Goal: Task Accomplishment & Management: Use online tool/utility

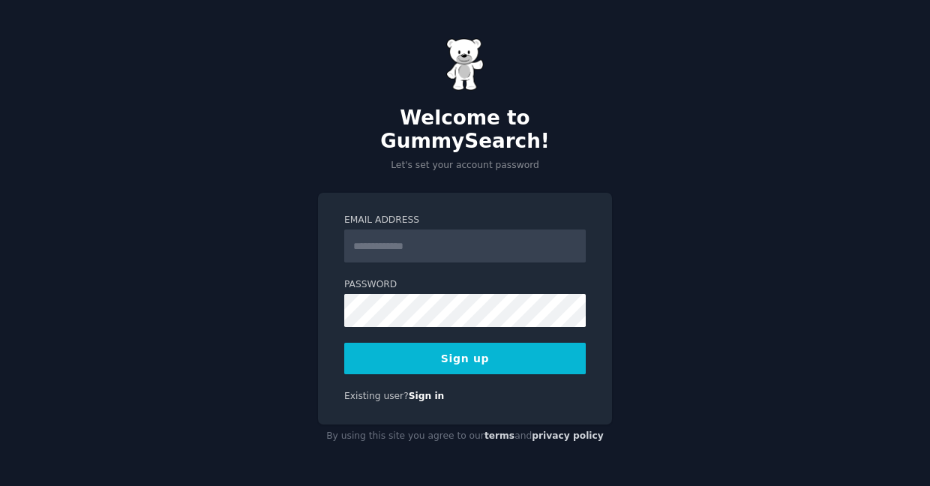
click at [417, 234] on input "Email Address" at bounding box center [465, 246] width 242 height 33
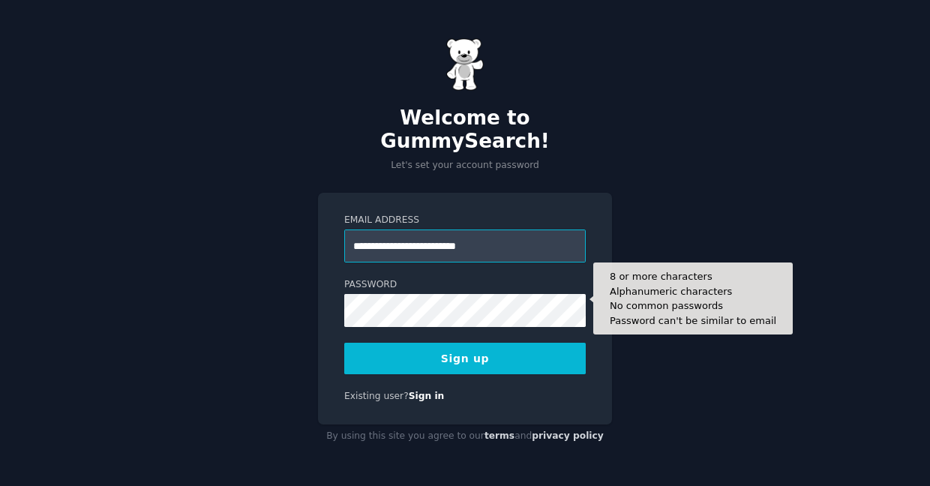
type input "**********"
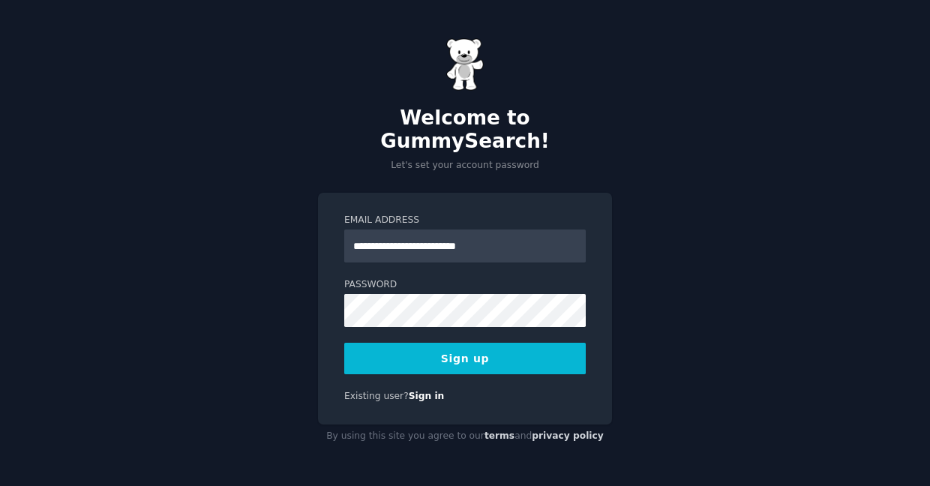
click at [492, 356] on button "Sign up" at bounding box center [465, 359] width 242 height 32
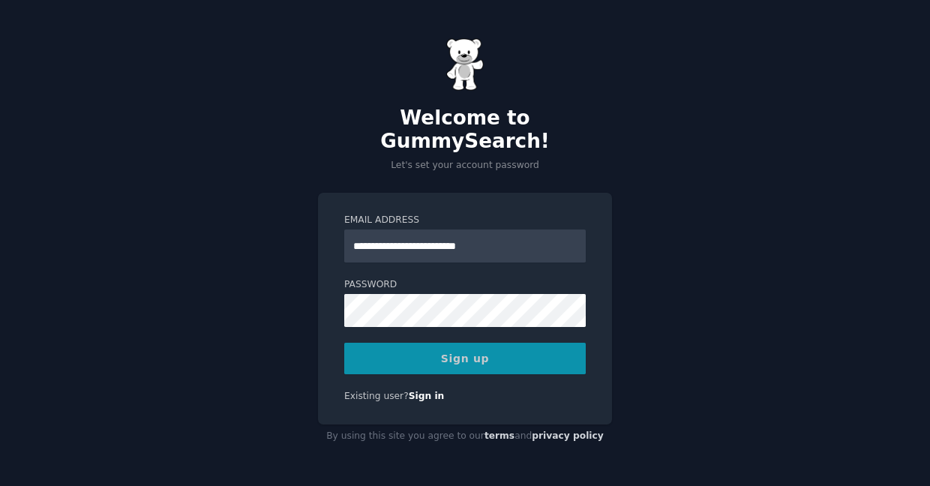
click at [463, 355] on div "Sign up" at bounding box center [465, 359] width 242 height 32
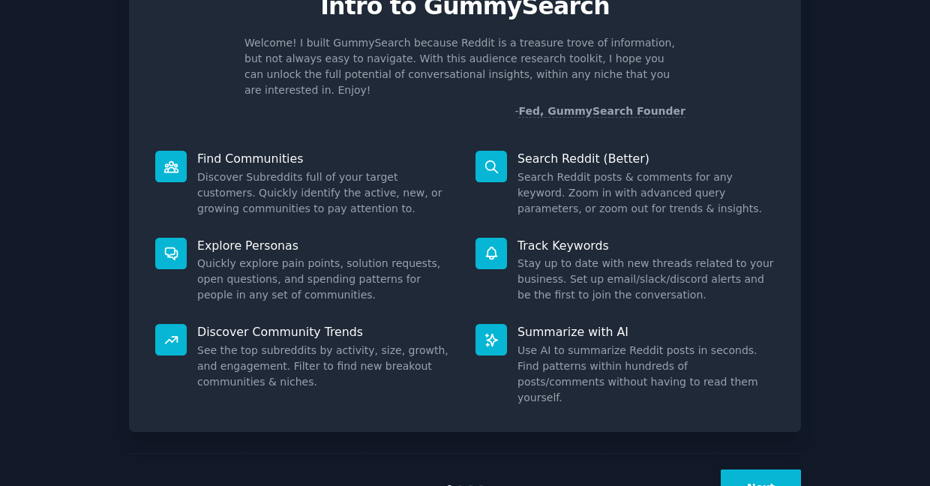
scroll to position [101, 0]
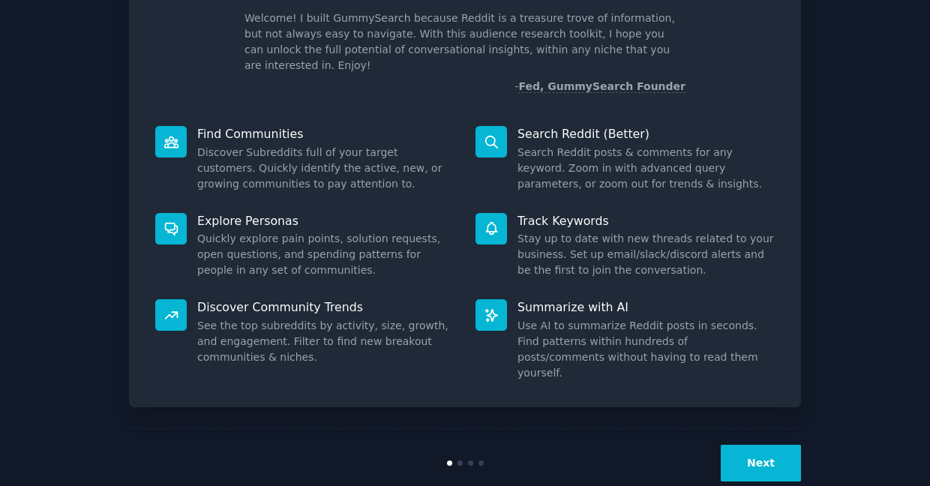
click at [777, 445] on button "Next" at bounding box center [761, 463] width 80 height 37
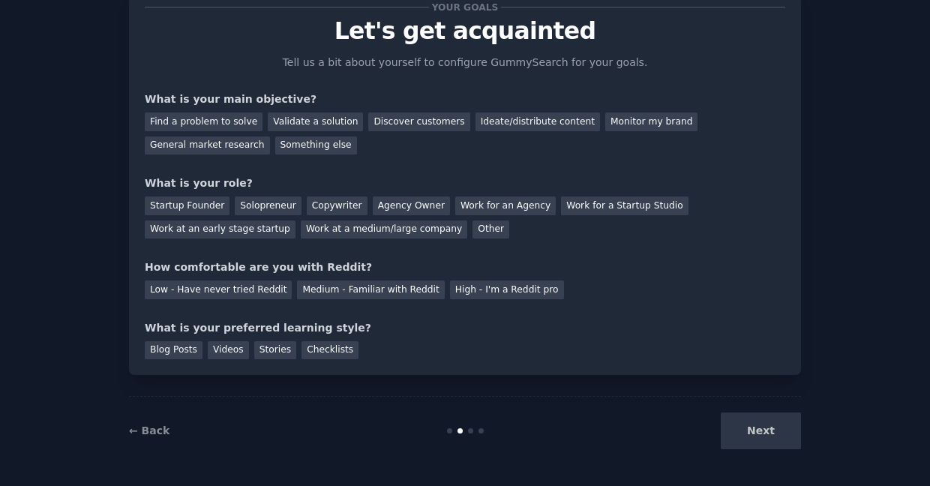
click at [767, 430] on div "Next" at bounding box center [689, 431] width 224 height 37
click at [755, 434] on div "Next" at bounding box center [689, 431] width 224 height 37
click at [233, 125] on div "Find a problem to solve" at bounding box center [204, 122] width 118 height 19
click at [183, 207] on div "Startup Founder" at bounding box center [187, 206] width 85 height 19
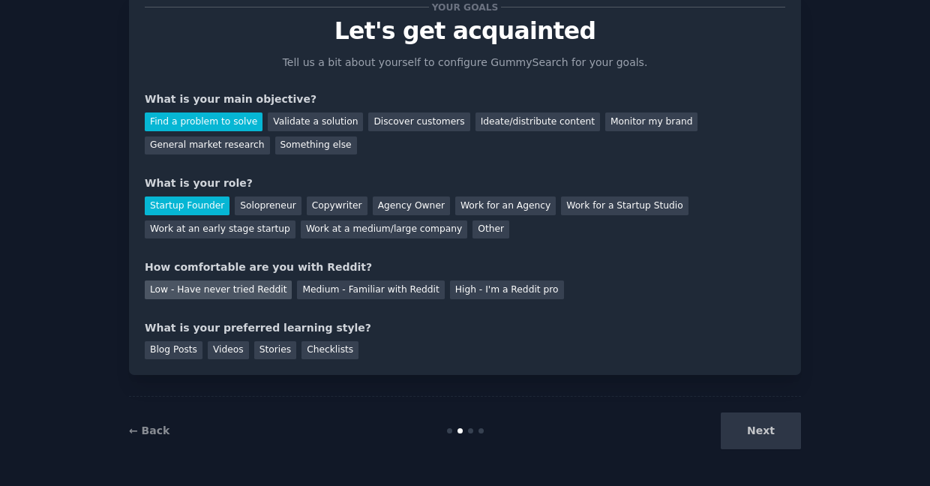
click at [239, 292] on div "Low - Have never tried Reddit" at bounding box center [218, 290] width 147 height 19
click at [266, 348] on div "Stories" at bounding box center [275, 350] width 42 height 19
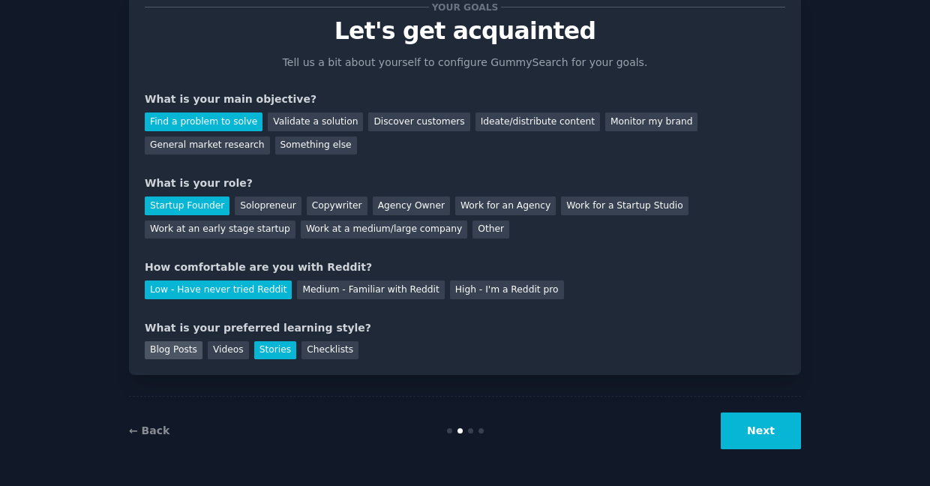
click at [164, 353] on div "Blog Posts" at bounding box center [174, 350] width 58 height 19
click at [771, 440] on button "Next" at bounding box center [761, 431] width 80 height 37
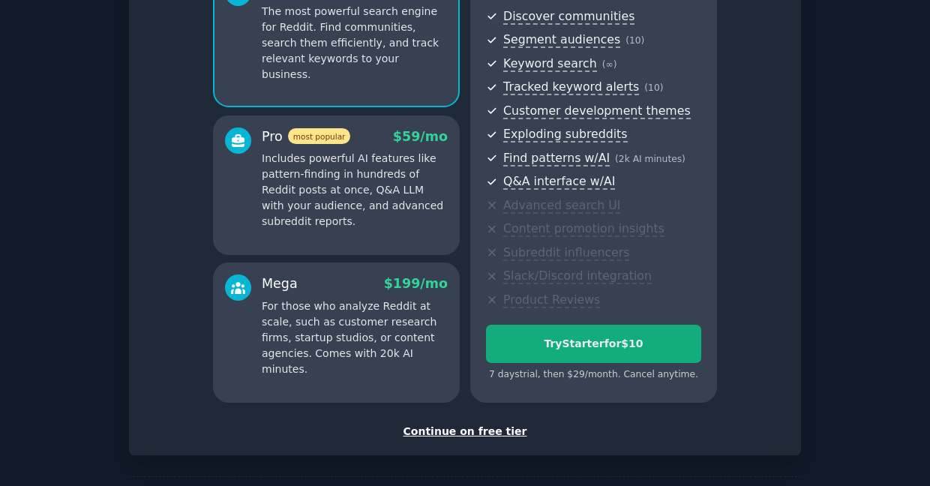
scroll to position [209, 0]
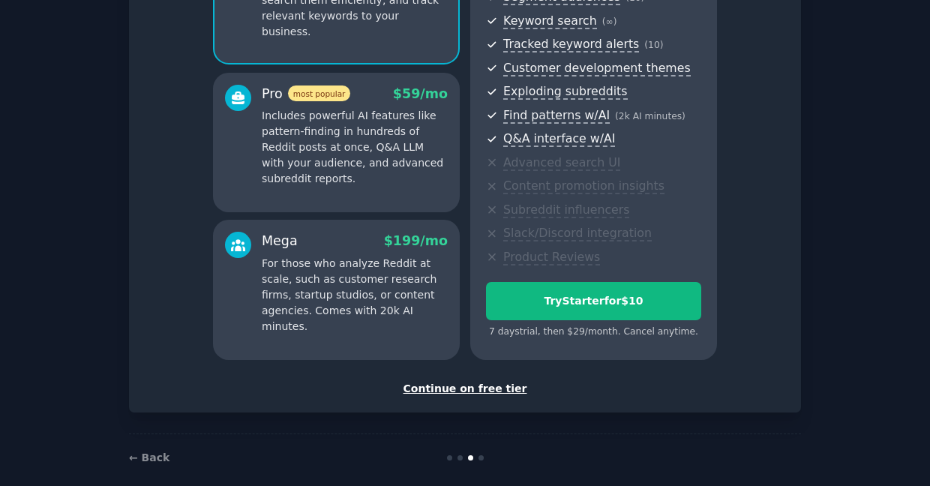
click at [462, 386] on div "Continue on free tier" at bounding box center [465, 389] width 641 height 16
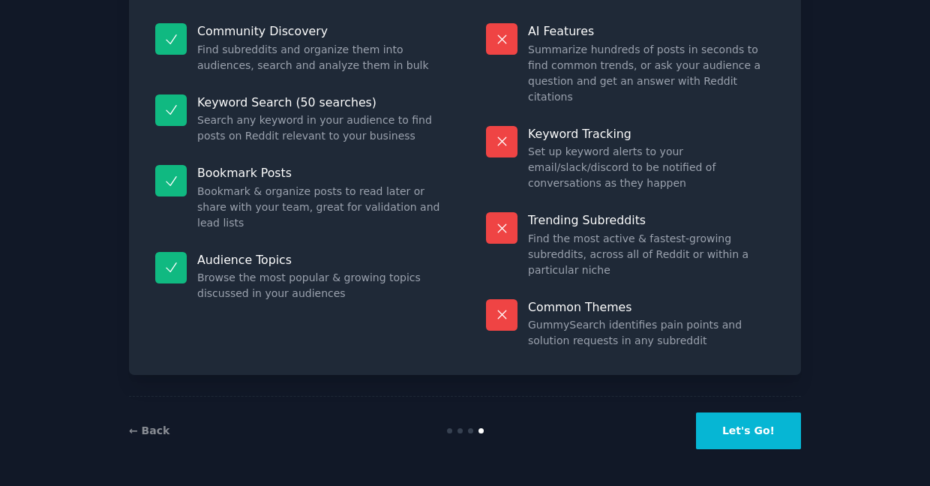
scroll to position [98, 0]
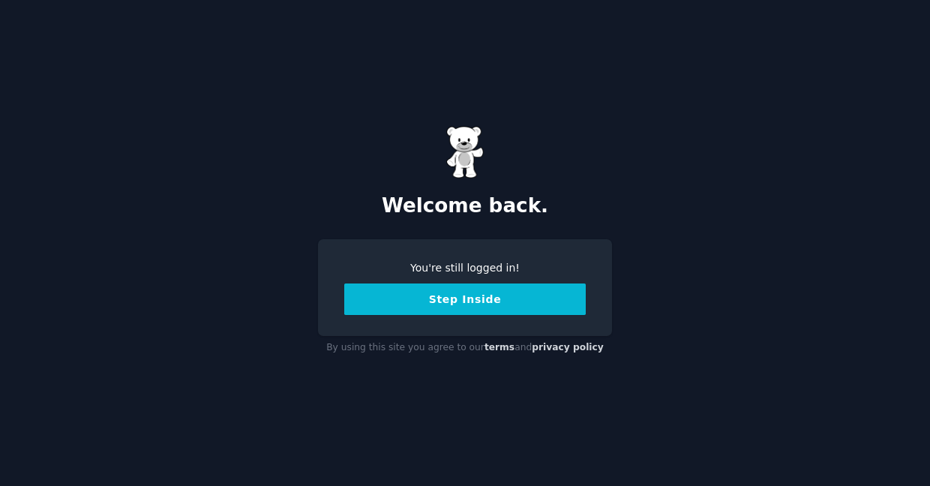
click at [471, 299] on button "Step Inside" at bounding box center [465, 300] width 242 height 32
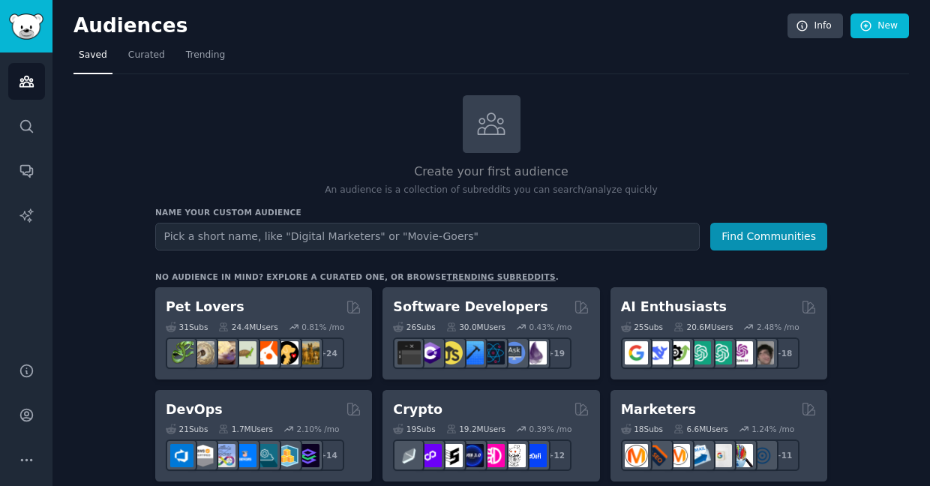
click at [553, 239] on input "text" at bounding box center [427, 237] width 545 height 28
type input "money"
click at [788, 229] on button "Find Communities" at bounding box center [768, 237] width 117 height 28
